Goal: Find specific page/section: Find specific page/section

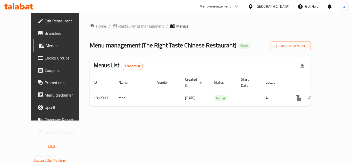
click at [118, 27] on span "Restaurants management" at bounding box center [141, 26] width 46 height 6
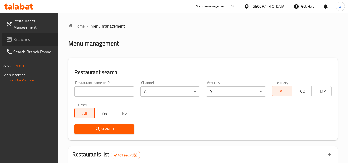
click at [24, 38] on span "Branches" at bounding box center [33, 39] width 41 height 6
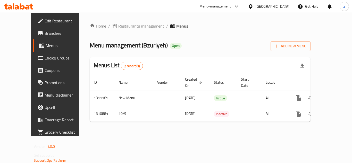
click at [276, 10] on div "[GEOGRAPHIC_DATA]" at bounding box center [269, 6] width 50 height 12
click at [258, 6] on div "[GEOGRAPHIC_DATA]" at bounding box center [273, 7] width 34 height 6
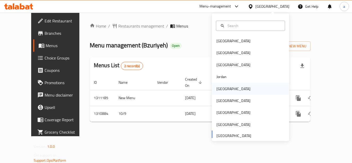
click at [224, 90] on div "Kuwait" at bounding box center [234, 89] width 42 height 12
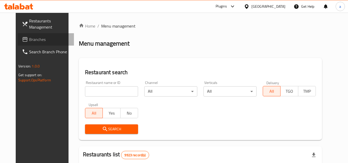
click at [43, 41] on span "Branches" at bounding box center [49, 39] width 41 height 6
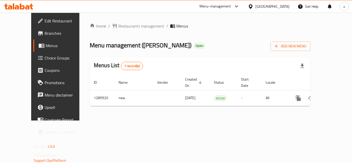
click at [254, 6] on icon at bounding box center [250, 6] width 5 height 5
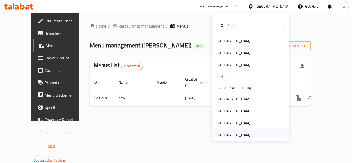
click at [240, 137] on div "[GEOGRAPHIC_DATA]" at bounding box center [234, 135] width 34 height 6
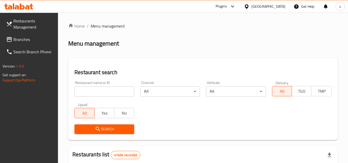
click at [36, 42] on span "Branches" at bounding box center [33, 39] width 41 height 6
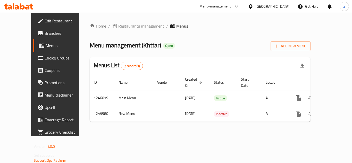
click at [277, 8] on div "United Arab Emirates" at bounding box center [273, 7] width 34 height 6
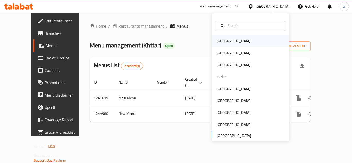
click at [234, 42] on div "Bahrain" at bounding box center [250, 41] width 77 height 12
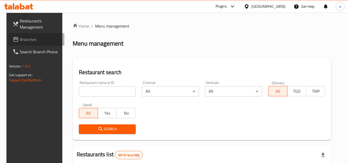
click at [38, 39] on span "Branches" at bounding box center [40, 39] width 41 height 6
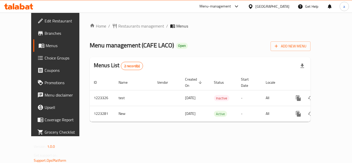
click at [240, 6] on div at bounding box center [236, 6] width 6 height 2
click at [206, 36] on div "Global Quality Control Center" at bounding box center [211, 35] width 45 height 6
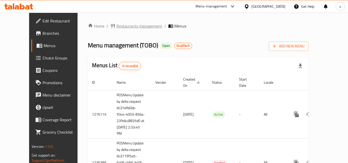
click at [119, 24] on span "Restaurants management" at bounding box center [140, 26] width 46 height 6
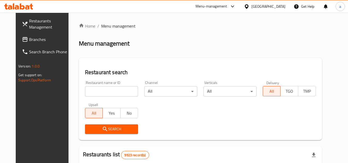
click at [103, 93] on input "search" at bounding box center [111, 91] width 53 height 10
paste input "642351"
type input "642351"
click at [101, 129] on span "Search" at bounding box center [111, 129] width 45 height 6
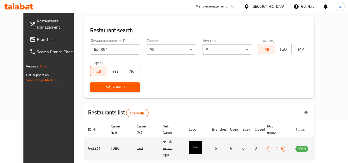
scroll to position [62, 0]
